Goal: Information Seeking & Learning: Learn about a topic

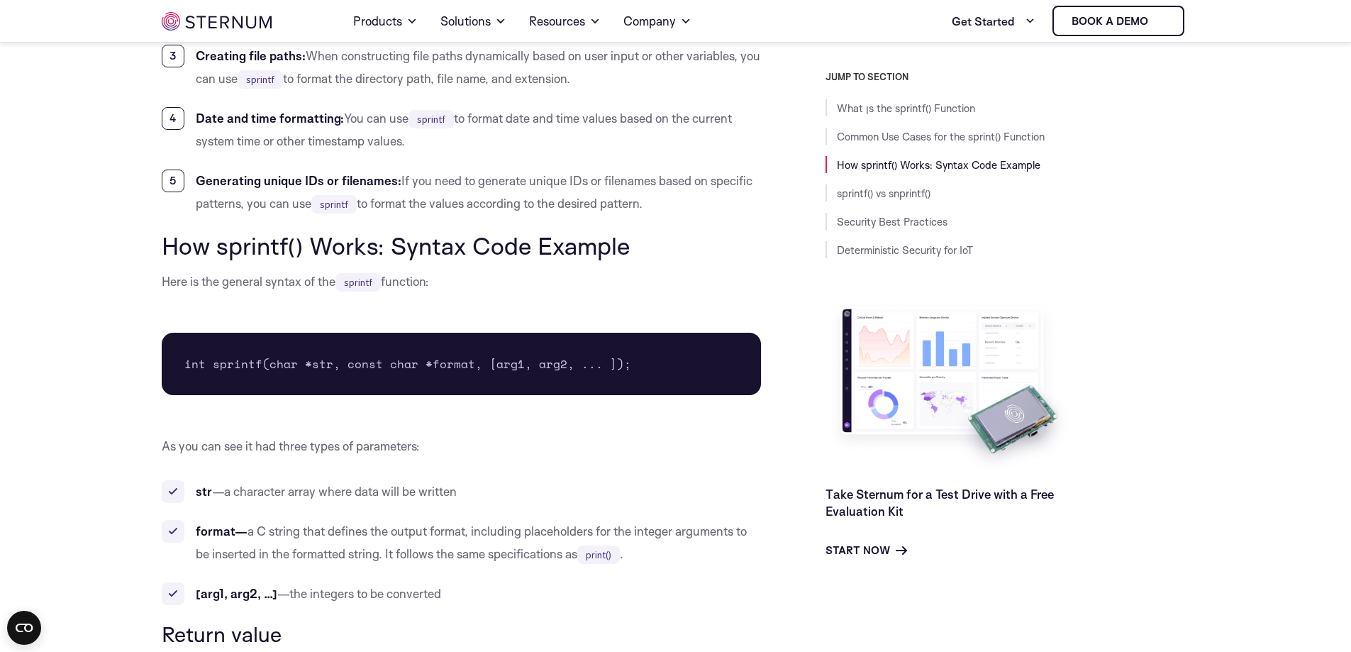
scroll to position [1299, 0]
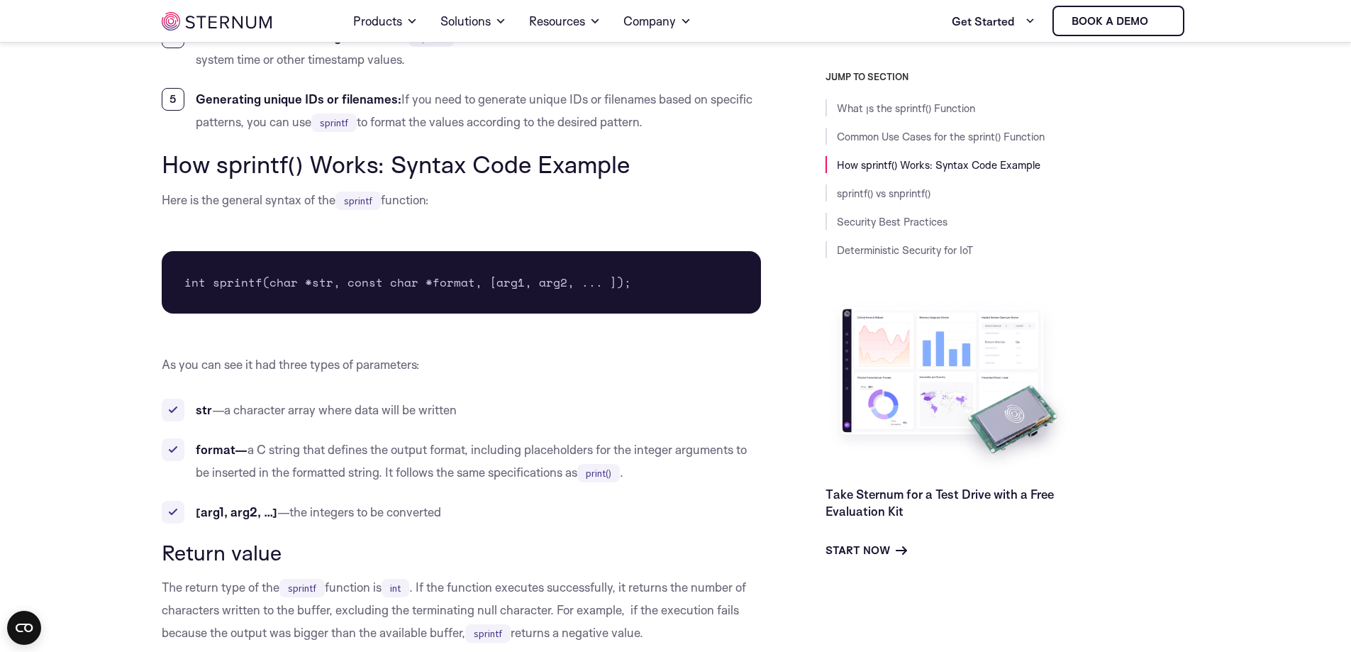
click at [335, 273] on pre "int sprintf(char *str, const char *format, [arg1, arg2, ... ]);" at bounding box center [462, 282] width 600 height 62
drag, startPoint x: 335, startPoint y: 273, endPoint x: 466, endPoint y: 282, distance: 130.8
click at [466, 282] on pre "int sprintf(char *str, const char *format, [arg1, arg2, ... ]);" at bounding box center [462, 282] width 600 height 62
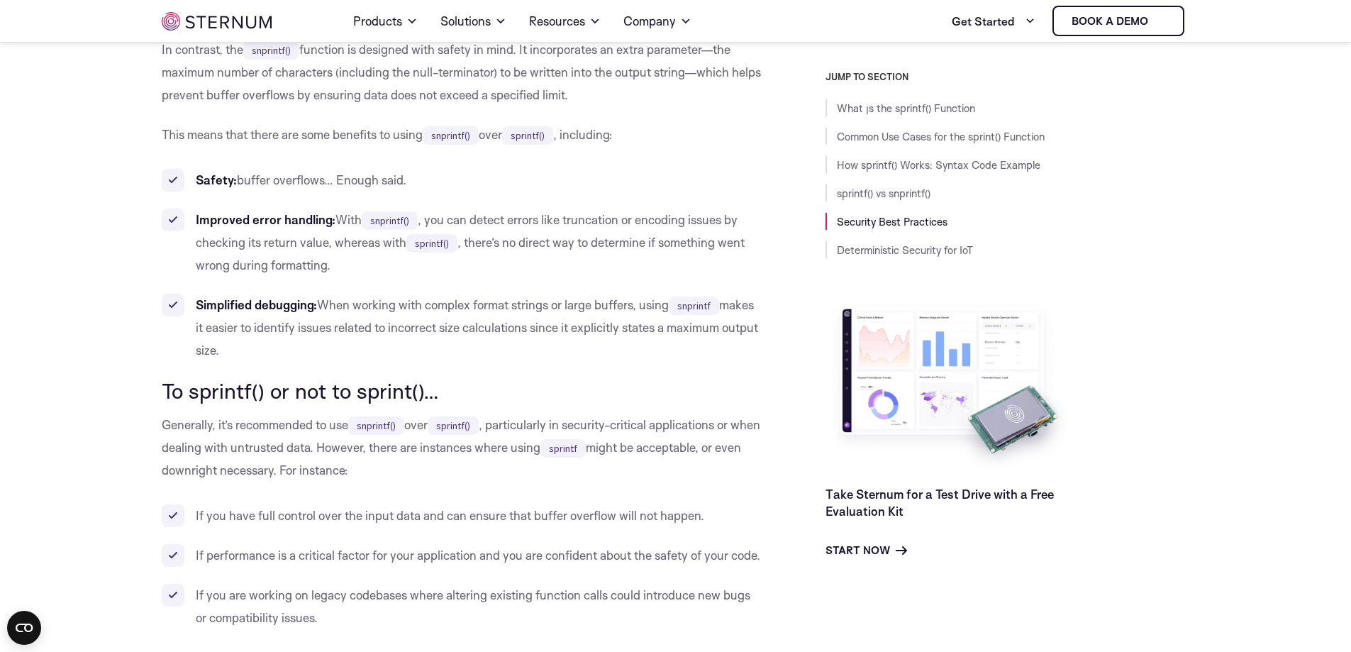
scroll to position [3121, 0]
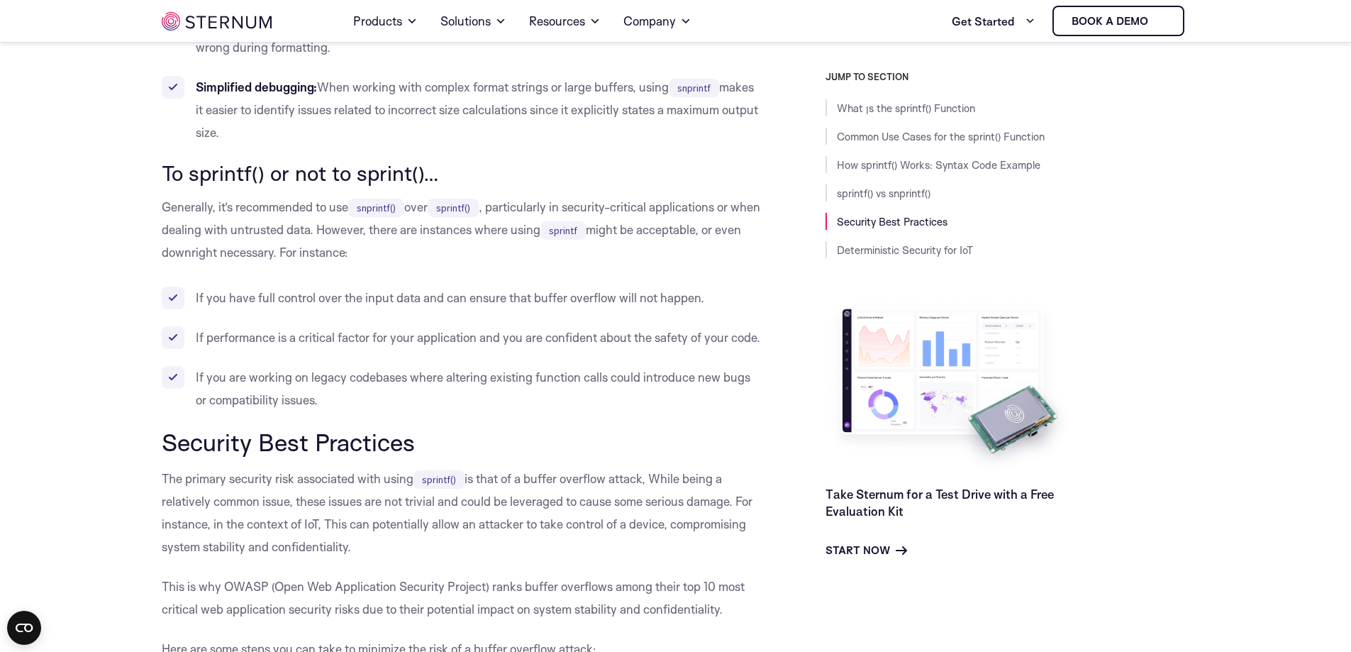
drag, startPoint x: 222, startPoint y: 191, endPoint x: 401, endPoint y: 187, distance: 178.7
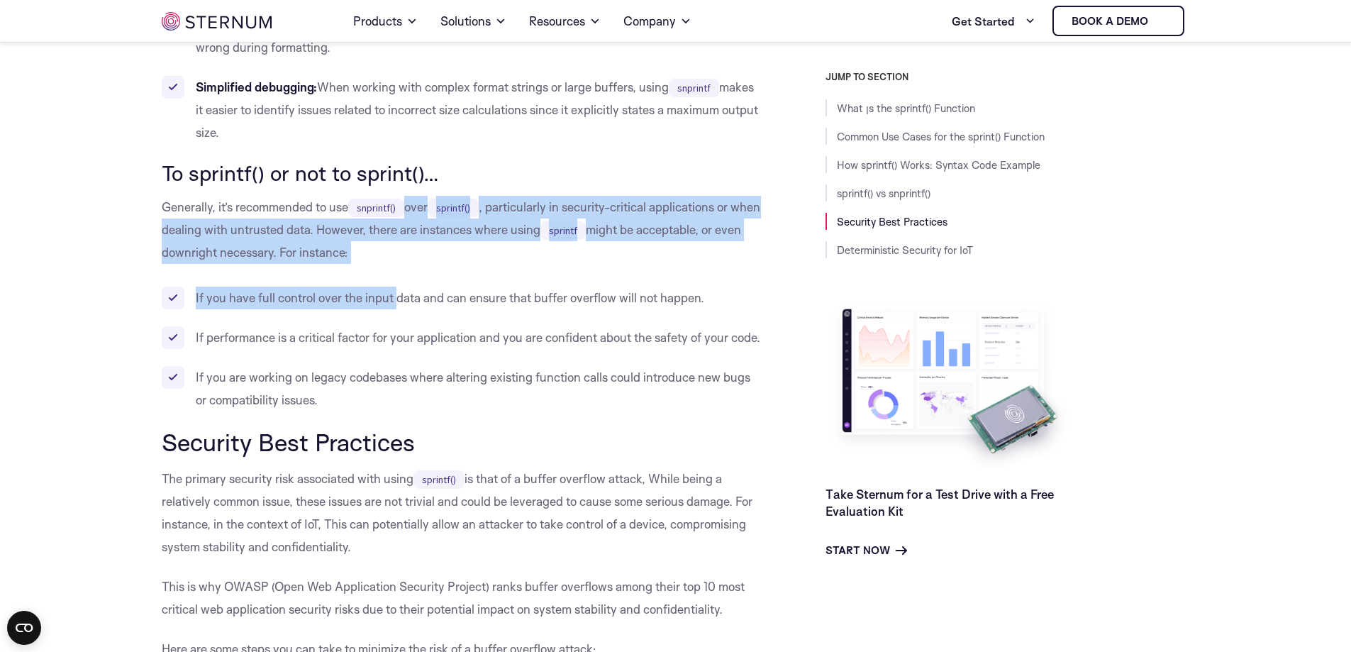
drag, startPoint x: 401, startPoint y: 187, endPoint x: 392, endPoint y: 294, distance: 107.4
click at [392, 294] on li "If you have full control over the input data and can ensure that buffer overflo…" at bounding box center [462, 297] width 600 height 23
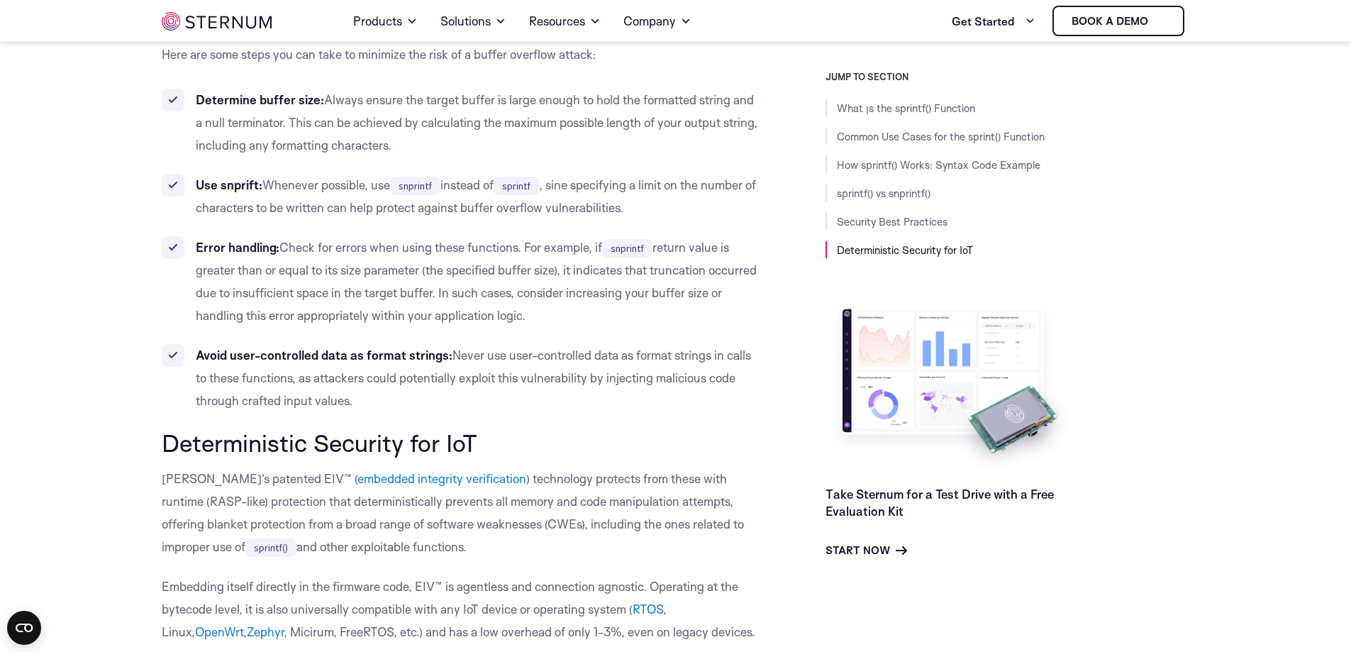
scroll to position [3714, 0]
